Goal: Task Accomplishment & Management: Manage account settings

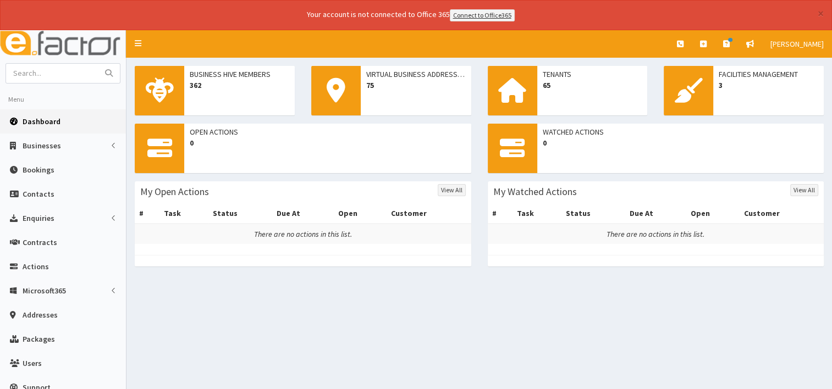
click at [37, 120] on span "Dashboard" at bounding box center [42, 122] width 38 height 10
click at [26, 75] on input "text" at bounding box center [52, 73] width 92 height 19
type input "abercrombie"
click at [98, 64] on button "submit" at bounding box center [109, 73] width 22 height 19
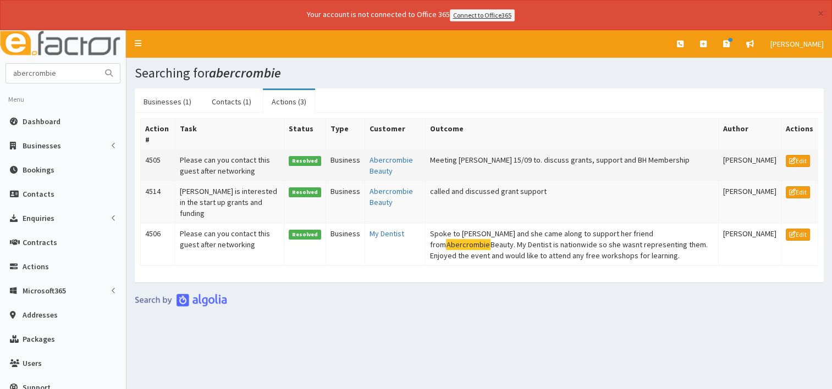
click at [376, 167] on td "Abercrombie Beauty" at bounding box center [395, 165] width 60 height 31
click at [373, 163] on link "Abercrombie Beauty" at bounding box center [391, 165] width 43 height 21
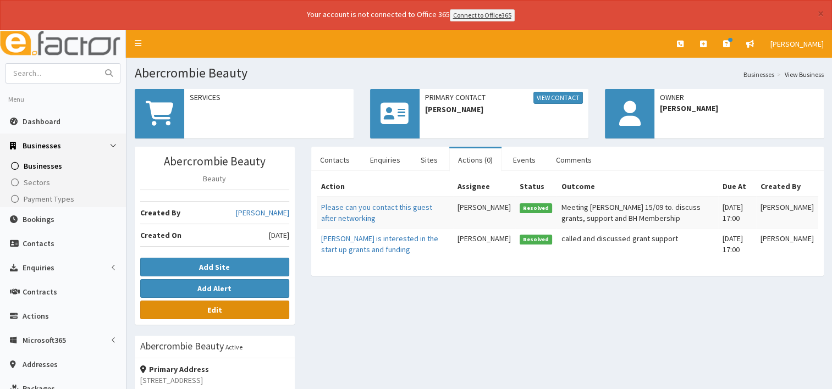
click at [219, 311] on b "Edit" at bounding box center [214, 310] width 15 height 10
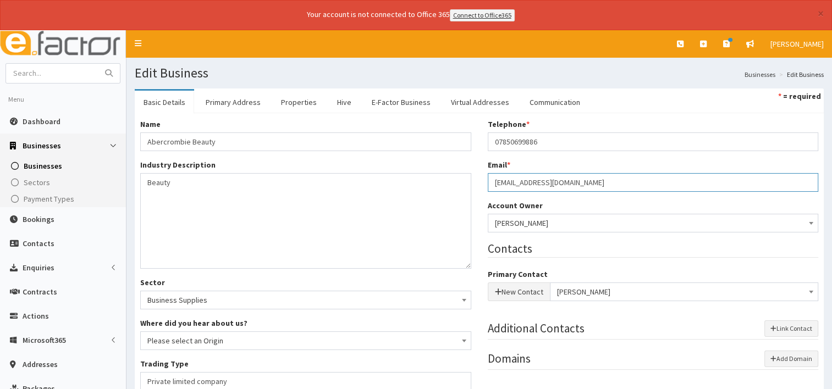
drag, startPoint x: 591, startPoint y: 181, endPoint x: 477, endPoint y: 184, distance: 114.4
click at [477, 184] on div "Name * Abercrombie Beauty Industry Description * Beauty Sector Business Supplie…" at bounding box center [479, 340] width 695 height 443
